Goal: Information Seeking & Learning: Learn about a topic

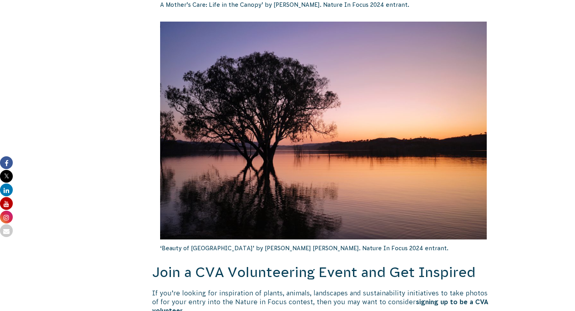
scroll to position [1418, 0]
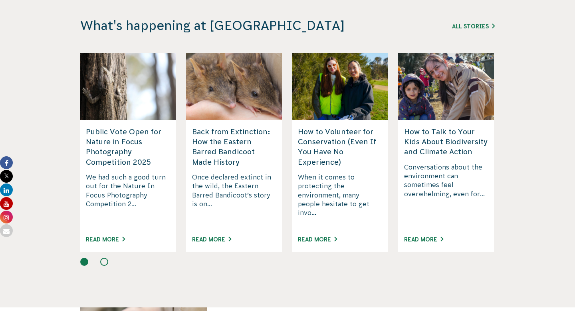
scroll to position [2100, 0]
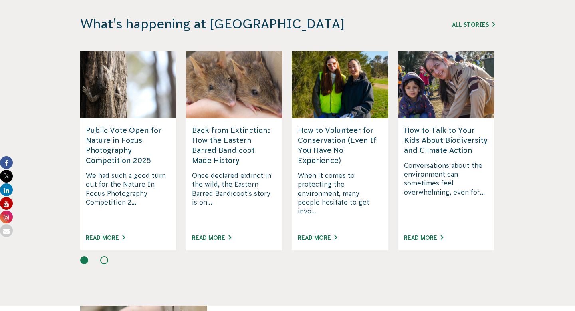
click at [106, 233] on div "Read More" at bounding box center [128, 242] width 84 height 18
click at [105, 235] on link "Read More" at bounding box center [105, 238] width 39 height 6
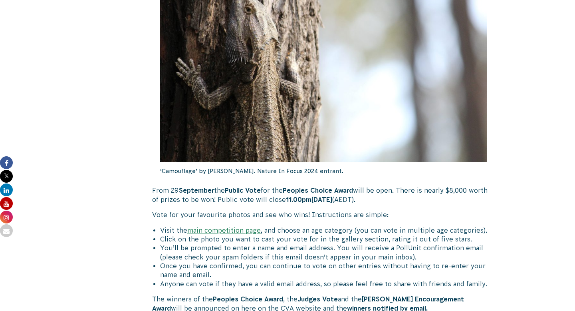
scroll to position [370, 0]
